Goal: Information Seeking & Learning: Learn about a topic

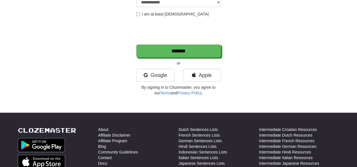
scroll to position [120, 0]
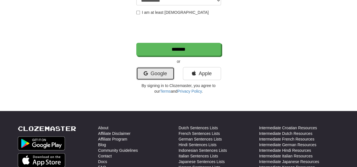
click at [157, 79] on link "Google" at bounding box center [155, 73] width 38 height 13
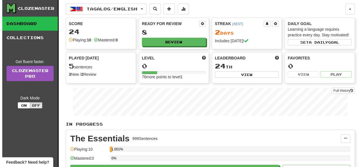
scroll to position [91, 0]
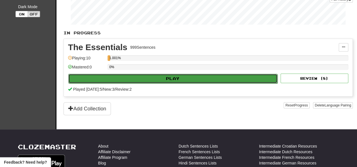
click at [165, 79] on button "Play" at bounding box center [172, 79] width 209 height 10
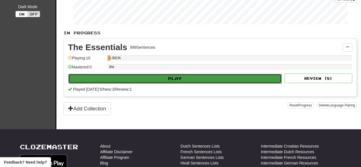
select select "**"
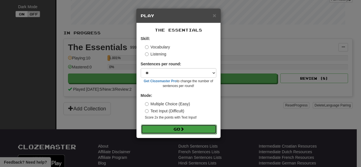
click at [172, 125] on button "Go" at bounding box center [179, 130] width 76 height 10
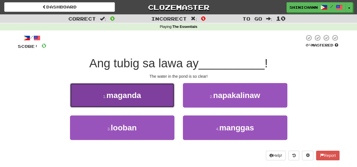
click at [163, 97] on button "1 . maganda" at bounding box center [122, 95] width 104 height 25
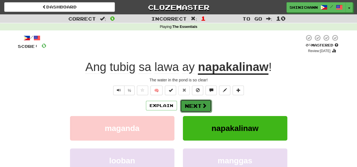
click at [208, 108] on button "Next" at bounding box center [196, 106] width 32 height 13
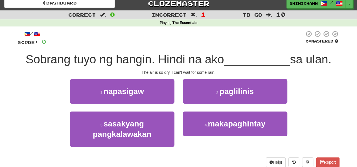
scroll to position [4, 0]
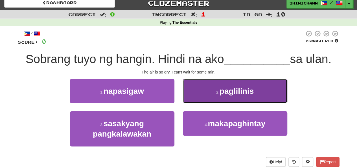
click at [240, 89] on span "paglilinis" at bounding box center [236, 91] width 34 height 9
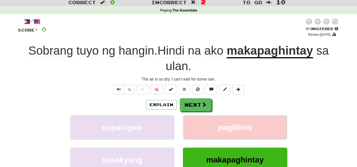
scroll to position [17, 0]
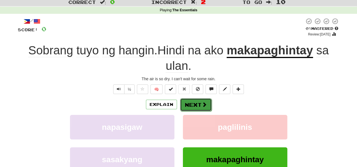
click at [194, 105] on button "Next" at bounding box center [196, 104] width 32 height 13
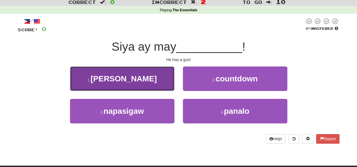
click at [133, 75] on button "1 . baril" at bounding box center [122, 79] width 104 height 25
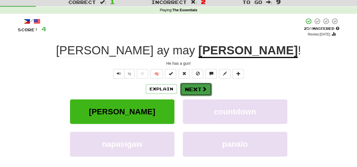
click at [199, 90] on button "Next" at bounding box center [196, 89] width 32 height 13
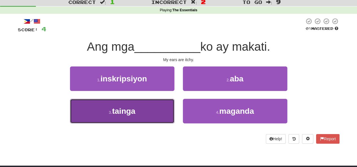
click at [153, 113] on button "3 . tainga" at bounding box center [122, 111] width 104 height 25
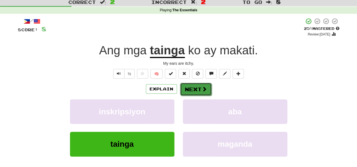
click at [203, 88] on span at bounding box center [204, 89] width 5 height 5
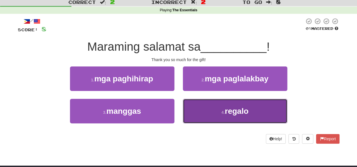
click at [218, 114] on button "4 . regalo" at bounding box center [235, 111] width 104 height 25
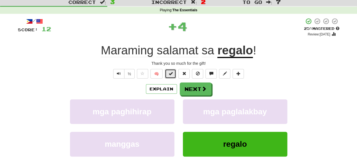
click at [172, 74] on span at bounding box center [170, 74] width 4 height 4
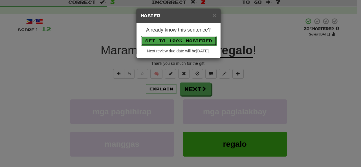
click at [194, 39] on button "Set to 100% Mastered" at bounding box center [179, 41] width 76 height 10
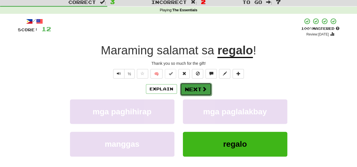
click at [197, 88] on button "Next" at bounding box center [196, 89] width 32 height 13
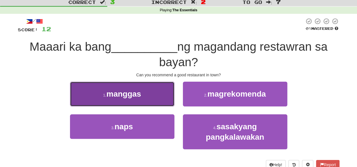
click at [127, 91] on span "manggas" at bounding box center [123, 94] width 35 height 9
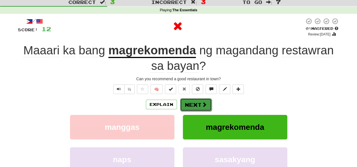
click at [195, 110] on button "Next" at bounding box center [196, 104] width 32 height 13
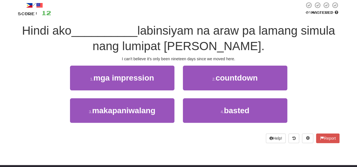
scroll to position [33, 0]
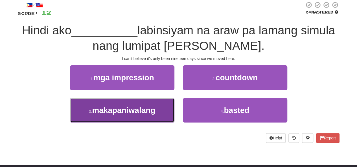
click at [158, 118] on button "3 . makapaniwalang" at bounding box center [122, 110] width 104 height 25
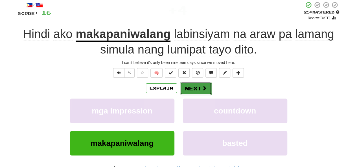
click at [204, 86] on span at bounding box center [204, 88] width 5 height 5
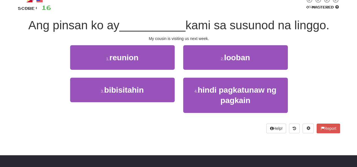
scroll to position [38, 0]
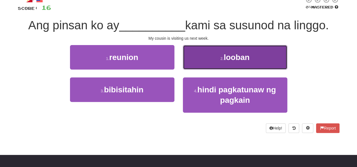
click at [222, 58] on small "2 ." at bounding box center [221, 58] width 3 height 5
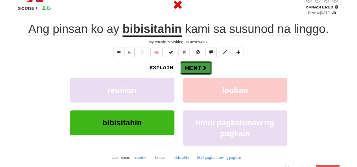
click at [189, 71] on button "Next" at bounding box center [196, 67] width 32 height 13
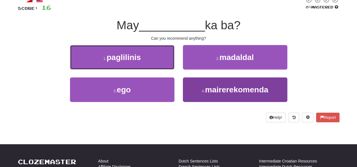
drag, startPoint x: 164, startPoint y: 61, endPoint x: 241, endPoint y: 94, distance: 83.8
click at [241, 94] on div "1 . paglilinis 2 . madaldal 3 . ego 4 . mairerekomenda" at bounding box center [179, 77] width 330 height 65
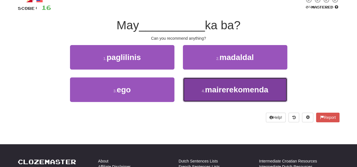
click at [240, 94] on button "4 . mairerekomenda" at bounding box center [235, 90] width 104 height 25
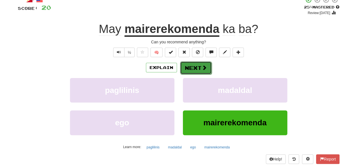
click at [193, 66] on button "Next" at bounding box center [196, 67] width 32 height 13
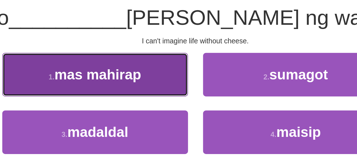
click at [165, 63] on button "1 . mas mahirap" at bounding box center [122, 57] width 104 height 25
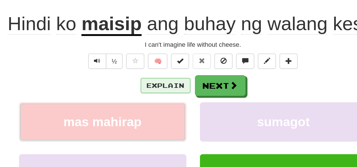
scroll to position [42, 0]
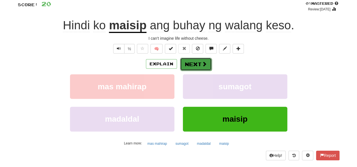
click at [202, 67] on span at bounding box center [204, 63] width 5 height 5
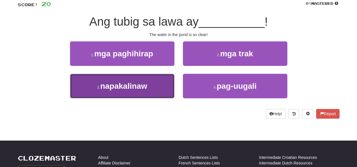
click at [166, 84] on button "3 . napakalinaw" at bounding box center [122, 86] width 104 height 25
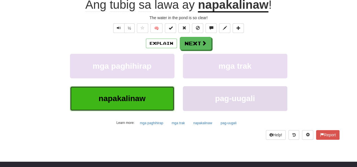
scroll to position [26, 0]
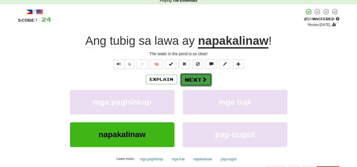
click at [202, 80] on span at bounding box center [204, 79] width 5 height 5
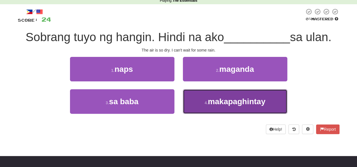
click at [213, 101] on span "makapaghintay" at bounding box center [237, 101] width 58 height 9
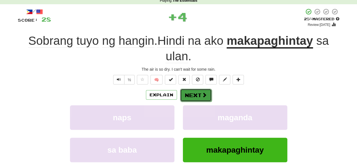
click at [197, 94] on button "Next" at bounding box center [196, 95] width 32 height 13
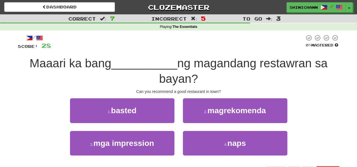
scroll to position [0, 0]
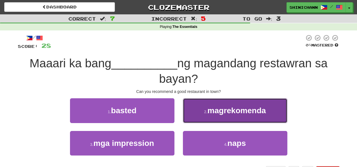
click at [204, 115] on button "2 . magrekomenda" at bounding box center [235, 110] width 104 height 25
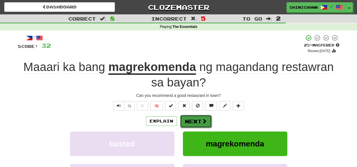
click at [194, 124] on button "Next" at bounding box center [196, 121] width 32 height 13
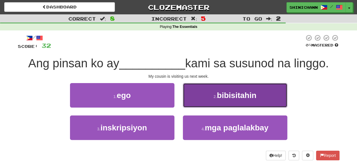
click at [224, 95] on span "bibisitahin" at bounding box center [236, 95] width 39 height 9
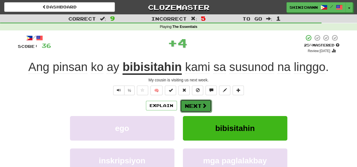
click at [208, 103] on button "Next" at bounding box center [196, 106] width 32 height 13
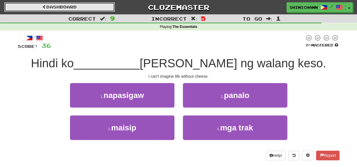
click at [55, 9] on link "Dashboard" at bounding box center [59, 7] width 111 height 10
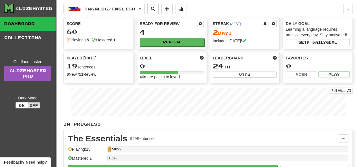
click at [87, 60] on span "Played [DATE]" at bounding box center [82, 58] width 30 height 6
click at [105, 60] on div "Played [DATE] 19 sentences 8 New / 11 Review Full History" at bounding box center [99, 66] width 70 height 28
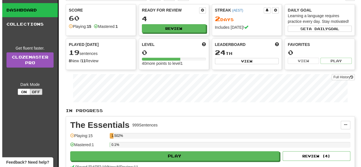
scroll to position [14, 0]
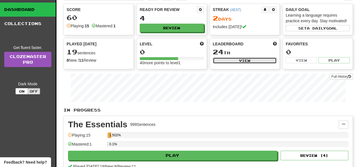
click at [237, 61] on button "View" at bounding box center [245, 61] width 64 height 6
select select "**********"
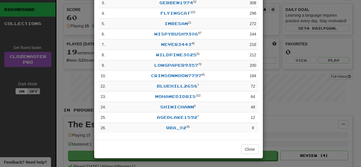
scroll to position [0, 0]
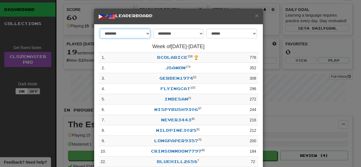
click at [142, 33] on select "******** *********" at bounding box center [125, 34] width 50 height 10
click at [172, 41] on form "**********" at bounding box center [178, 35] width 160 height 12
click at [178, 33] on select "**********" at bounding box center [178, 34] width 50 height 10
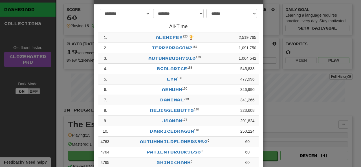
scroll to position [8, 0]
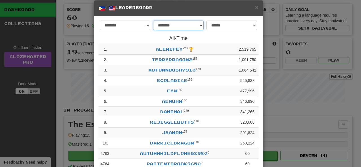
click at [177, 26] on select "**********" at bounding box center [178, 26] width 50 height 10
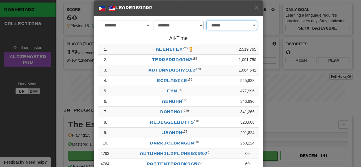
click at [223, 27] on select "**********" at bounding box center [231, 26] width 50 height 10
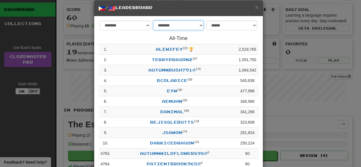
click at [171, 28] on select "**********" at bounding box center [178, 26] width 50 height 10
select select "******"
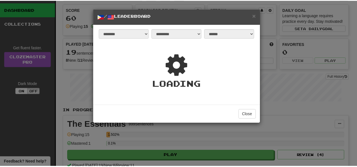
scroll to position [0, 0]
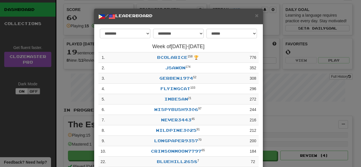
click at [292, 41] on div "**********" at bounding box center [180, 83] width 361 height 167
